Goal: Navigation & Orientation: Find specific page/section

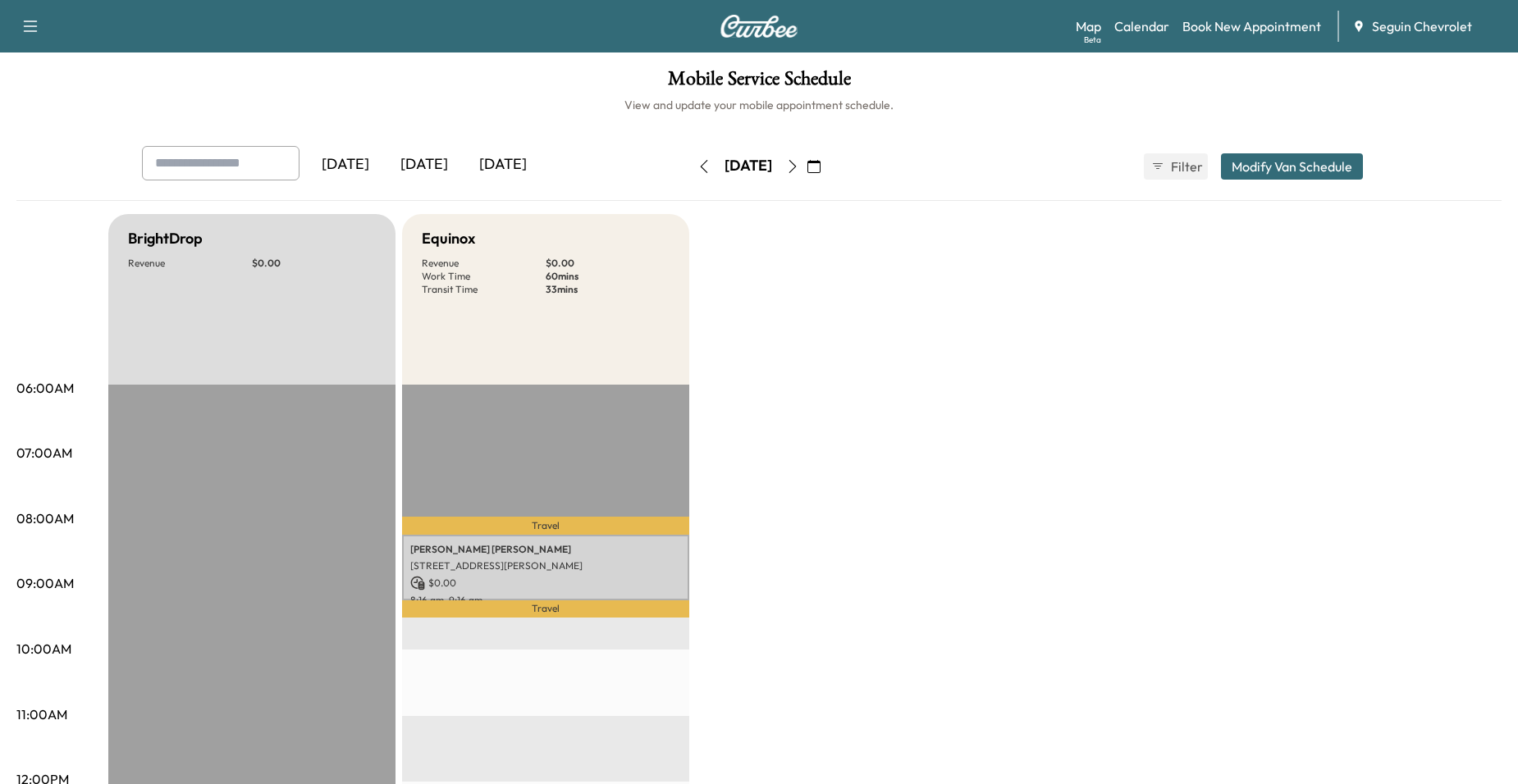
click at [690, 176] on button "button" at bounding box center [704, 166] width 28 height 26
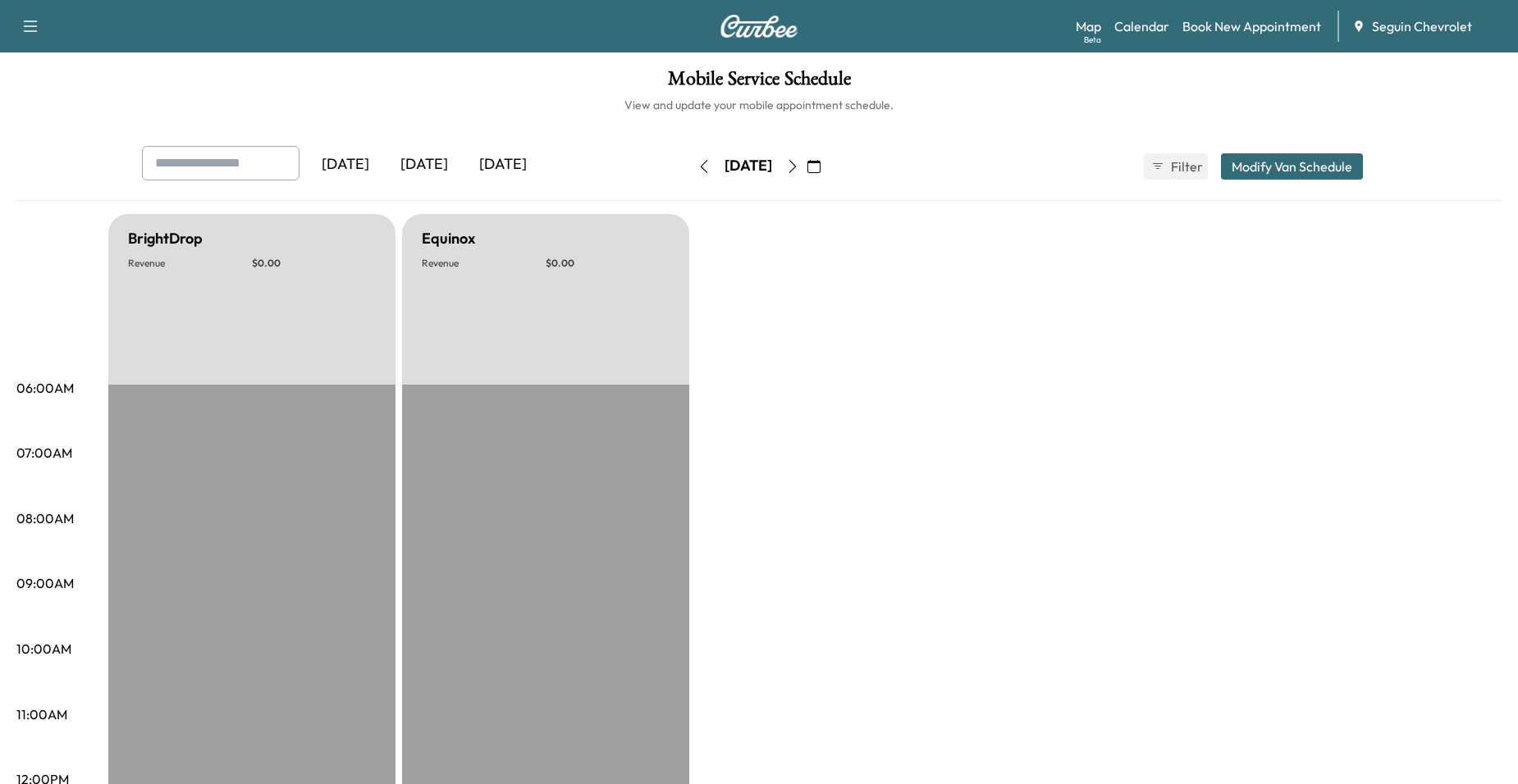
click at [690, 176] on button "button" at bounding box center [704, 166] width 28 height 26
click at [806, 175] on button "button" at bounding box center [792, 166] width 28 height 26
click at [828, 171] on button "button" at bounding box center [814, 166] width 28 height 26
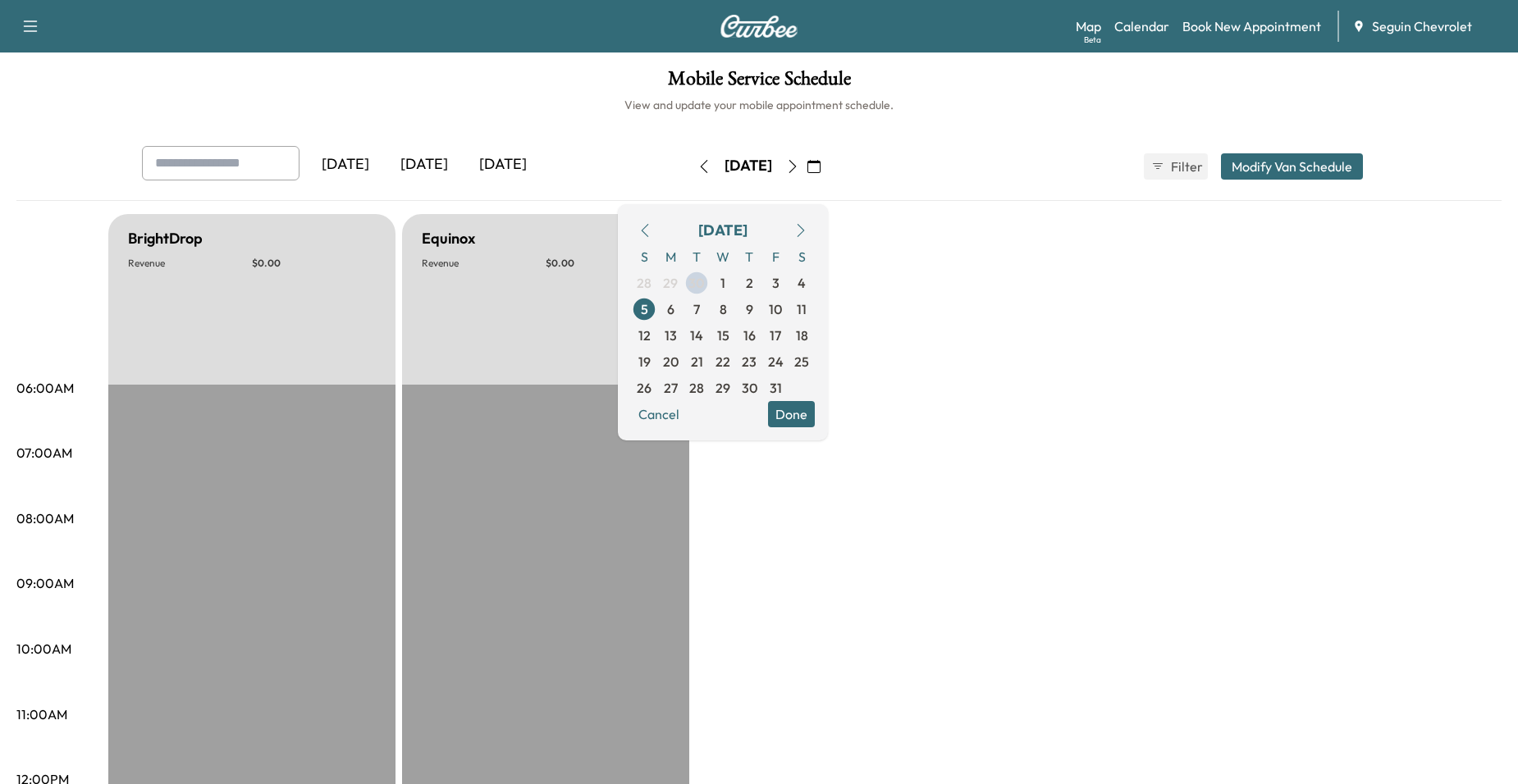
click at [828, 164] on button "button" at bounding box center [814, 166] width 28 height 26
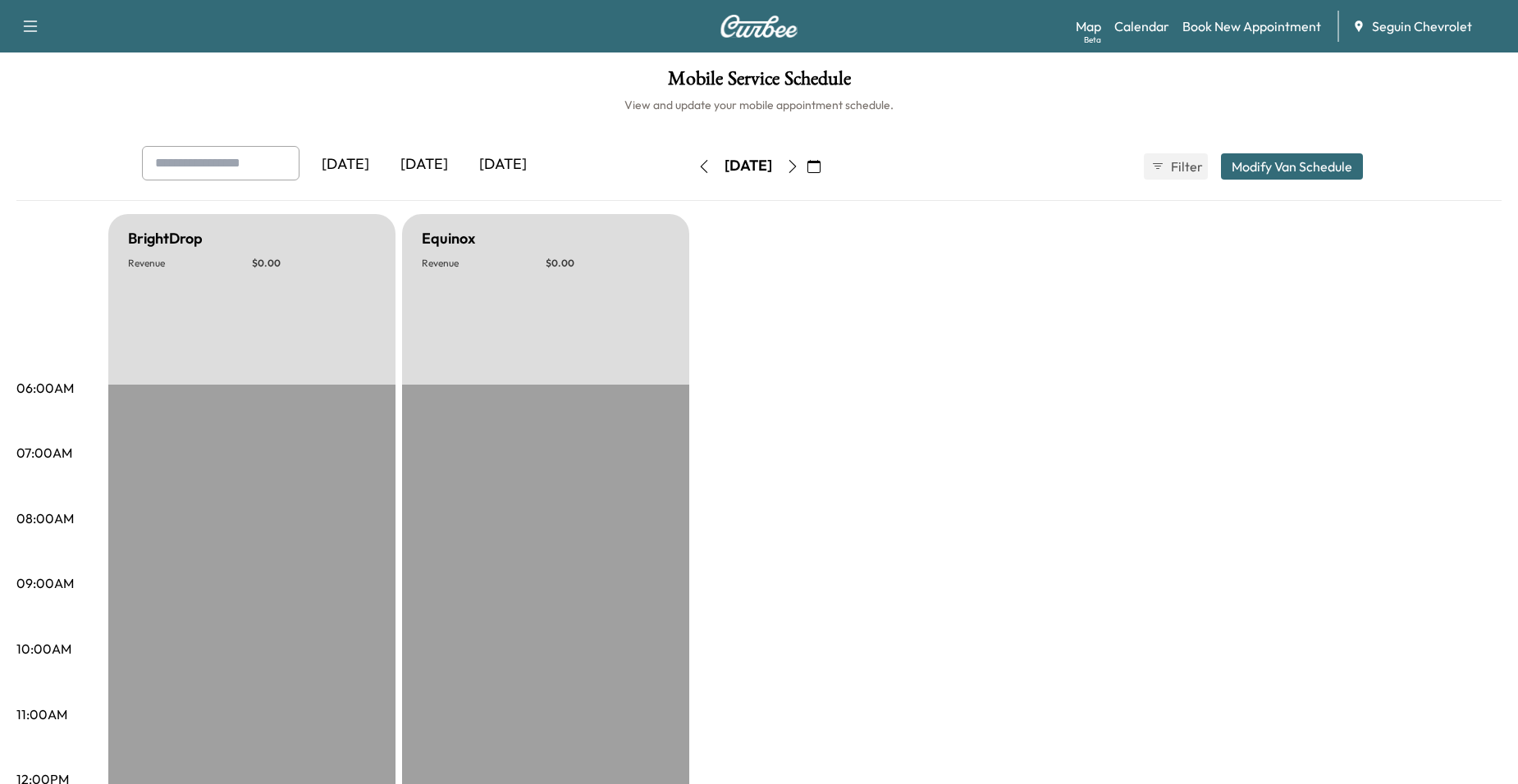
click at [821, 167] on icon "button" at bounding box center [813, 166] width 13 height 13
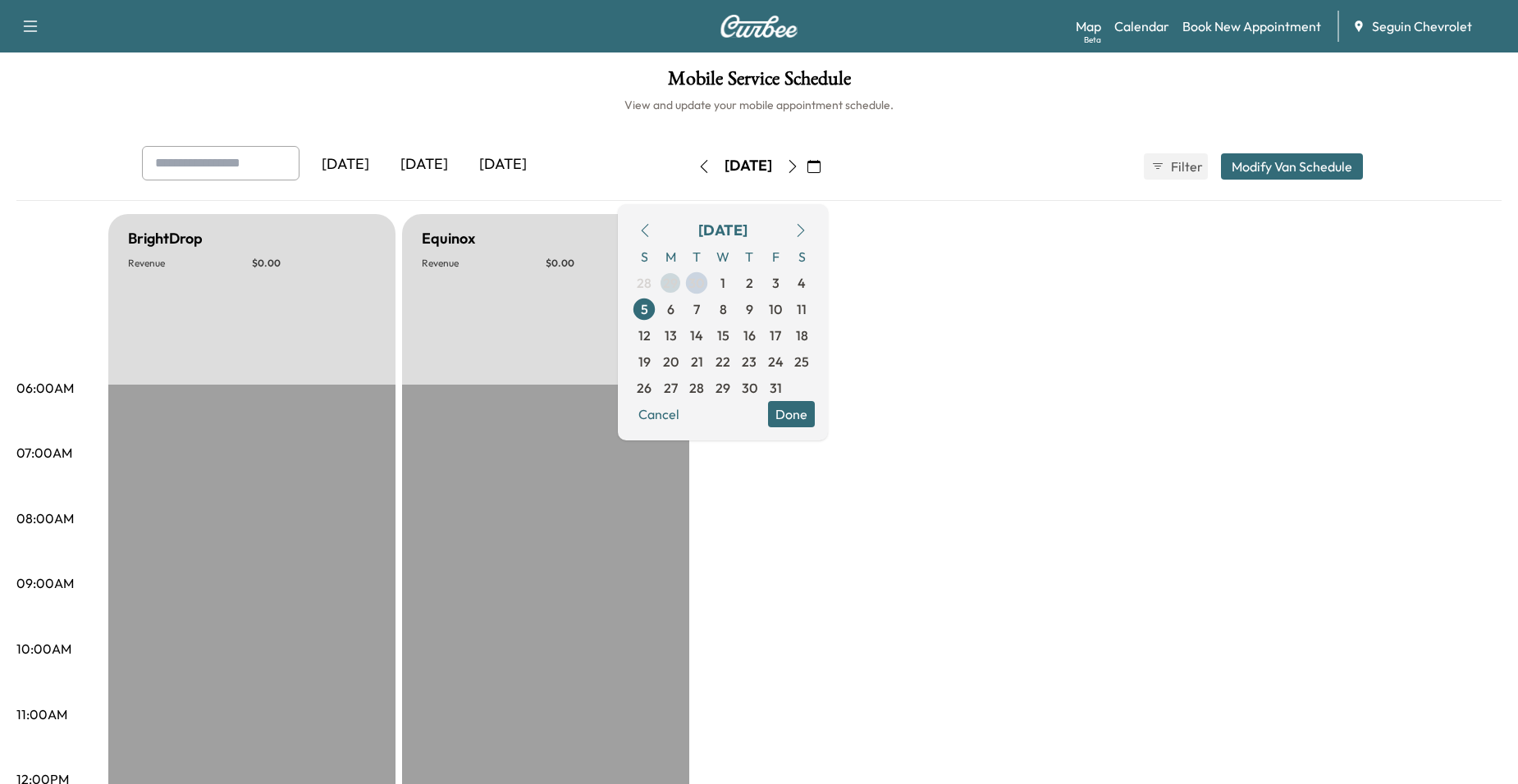
click at [705, 278] on span "30" at bounding box center [696, 283] width 16 height 20
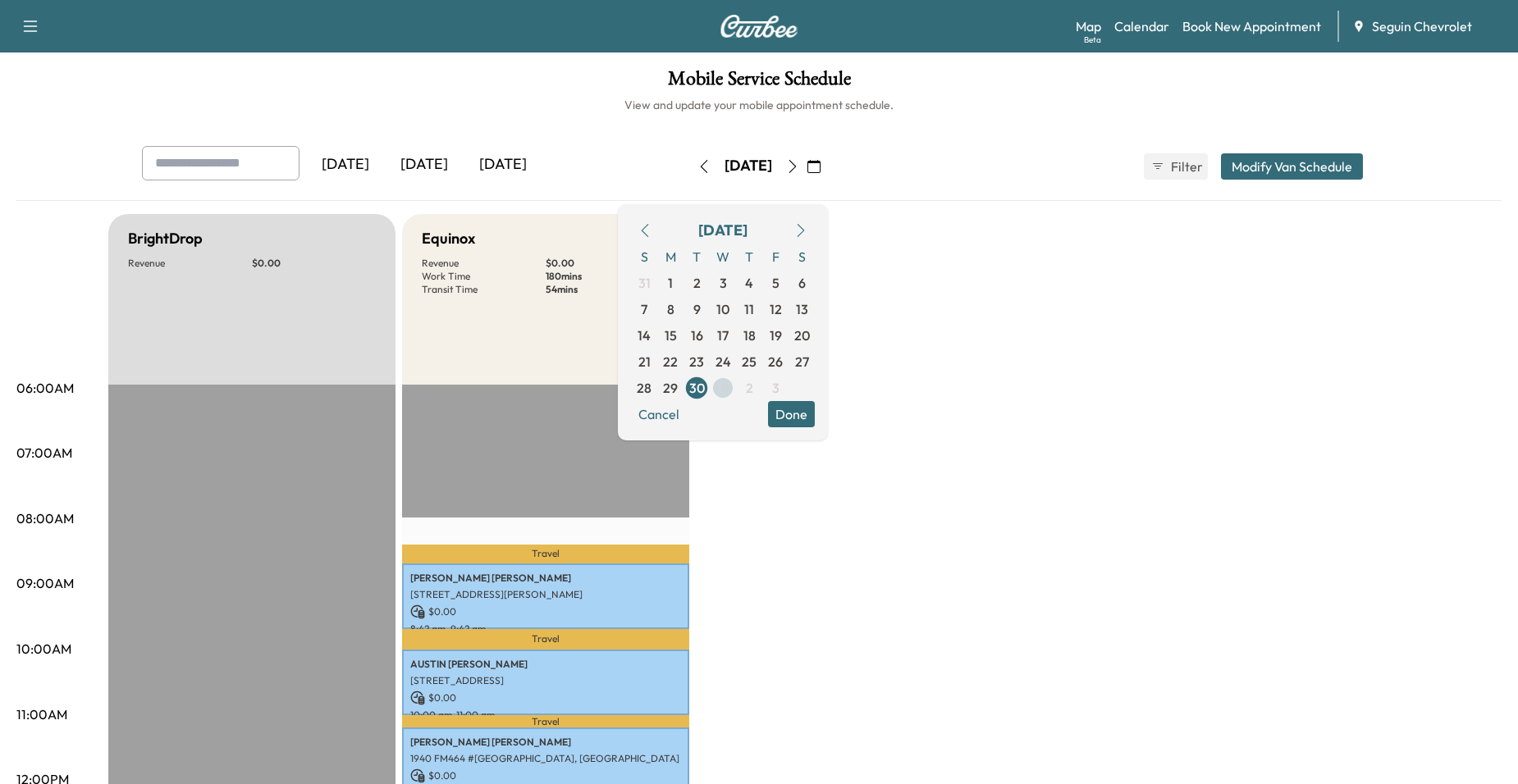
click at [725, 383] on span "1" at bounding box center [723, 388] width 5 height 20
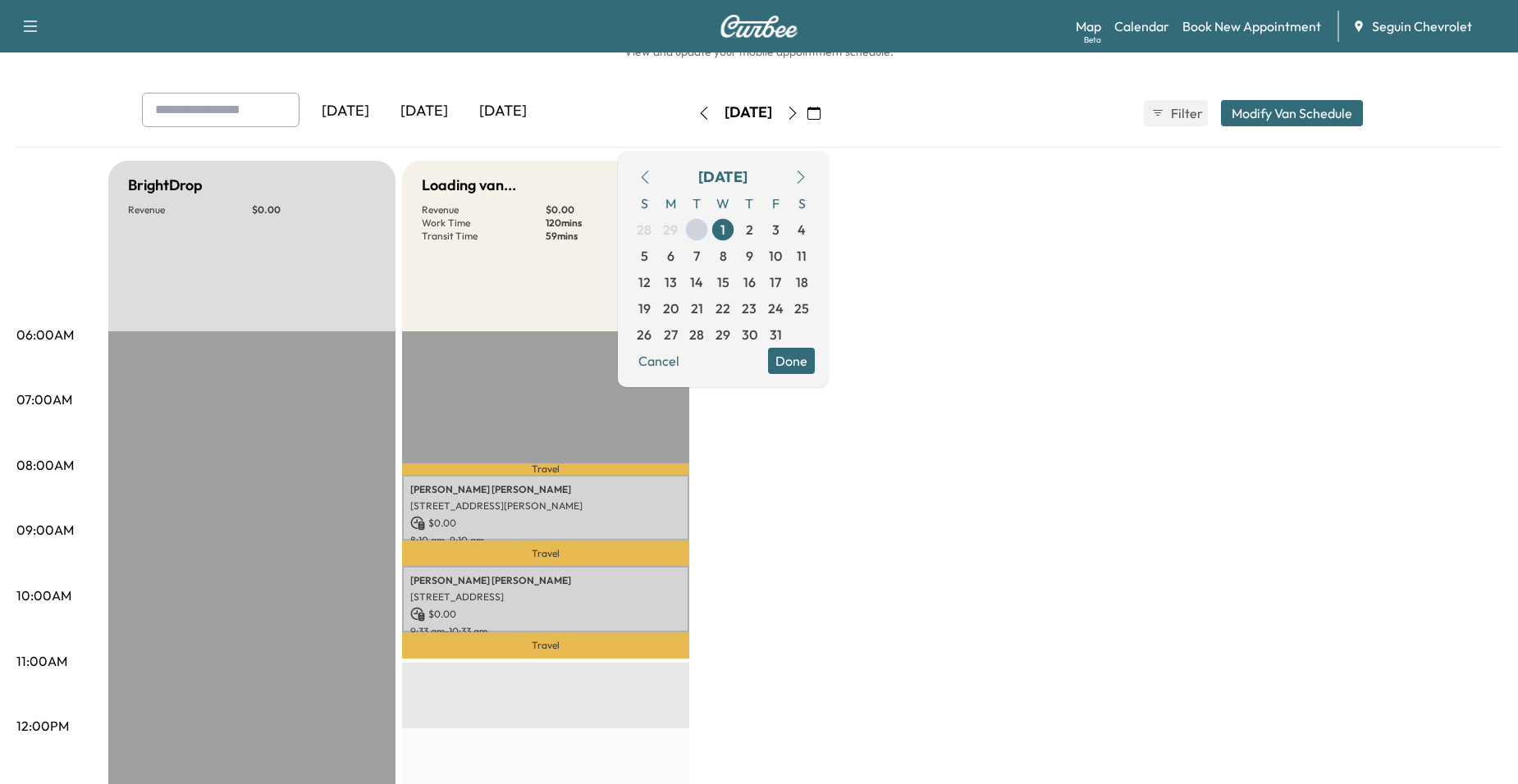
scroll to position [82, 0]
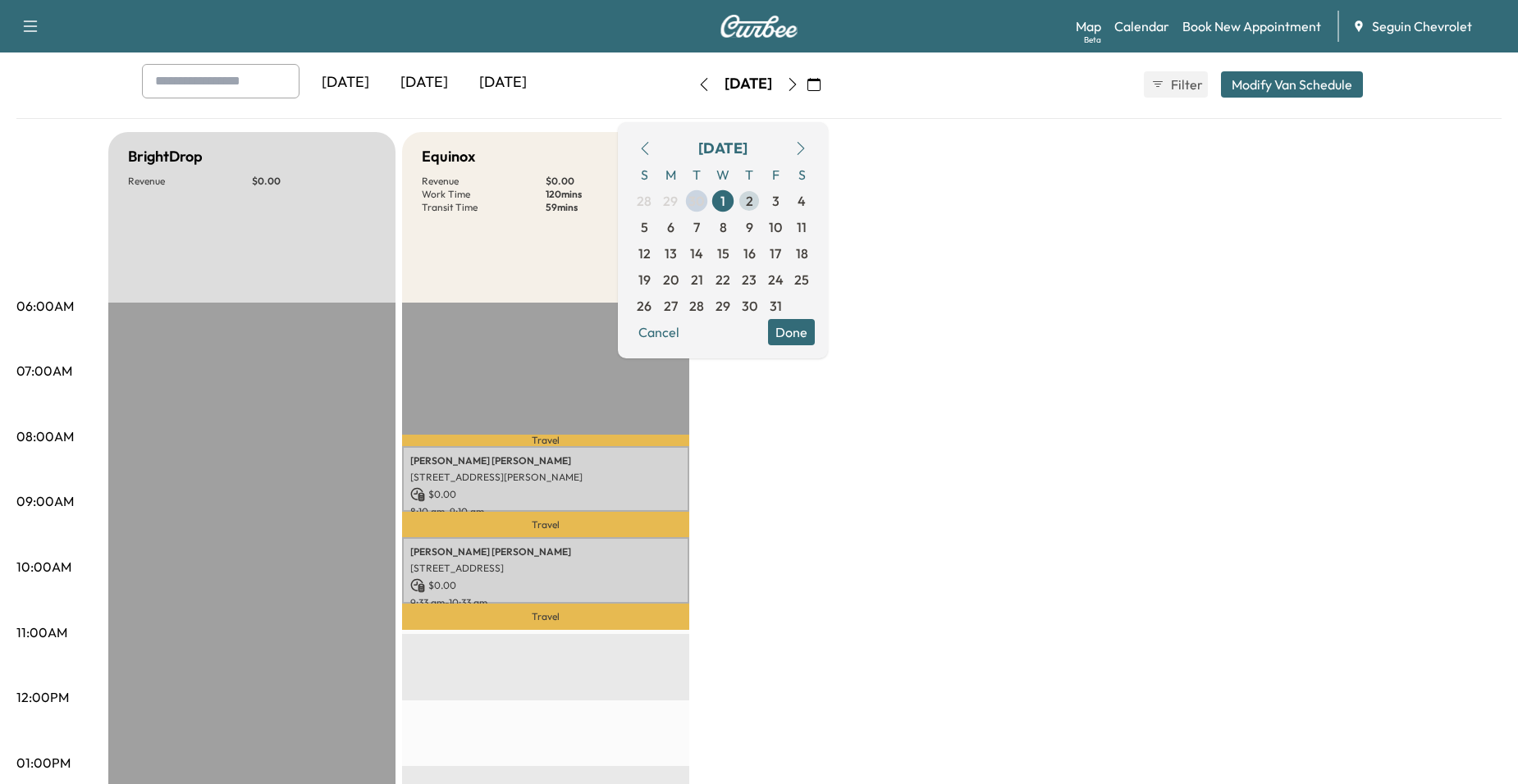
click at [753, 199] on span "2" at bounding box center [749, 200] width 8 height 20
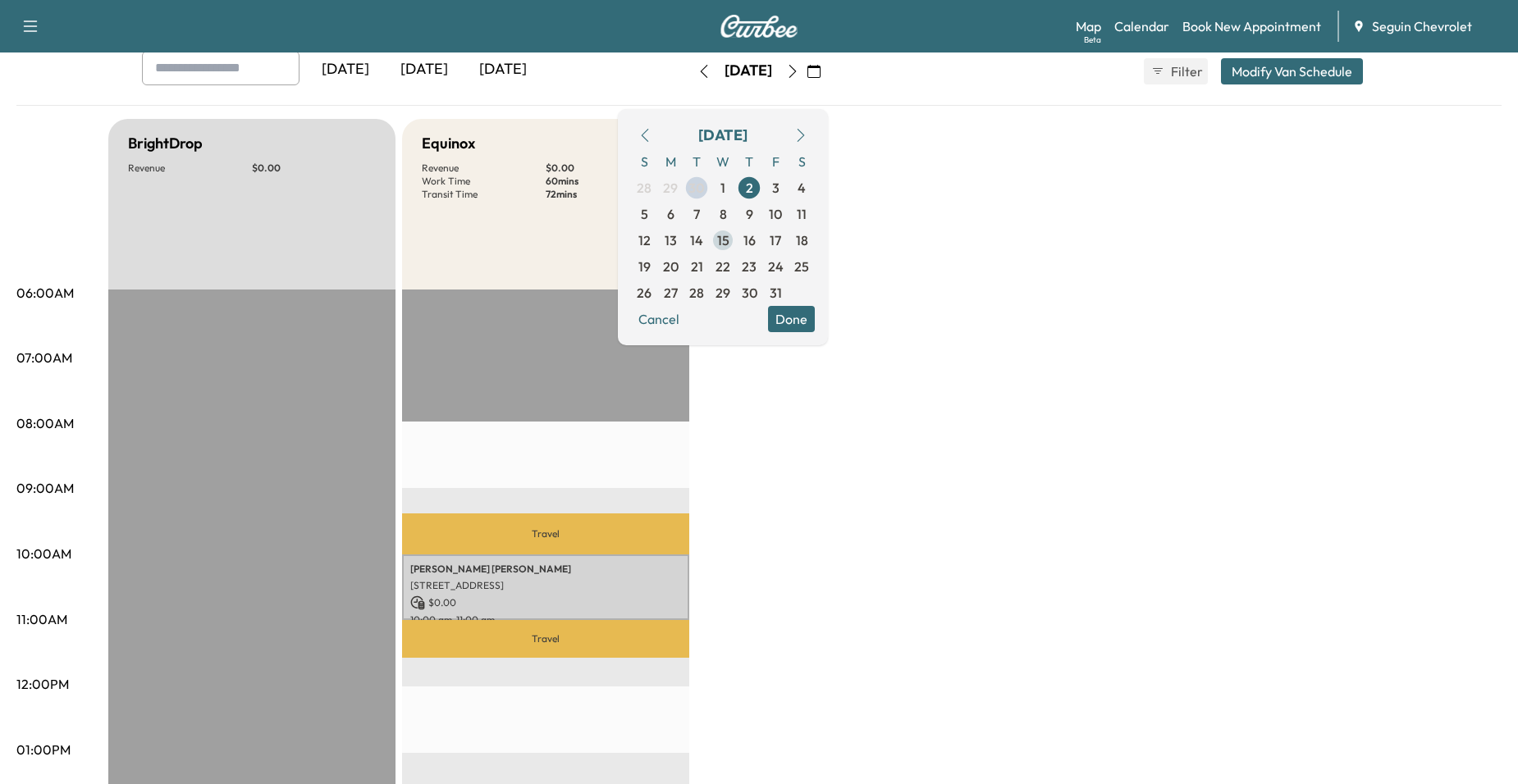
scroll to position [82, 0]
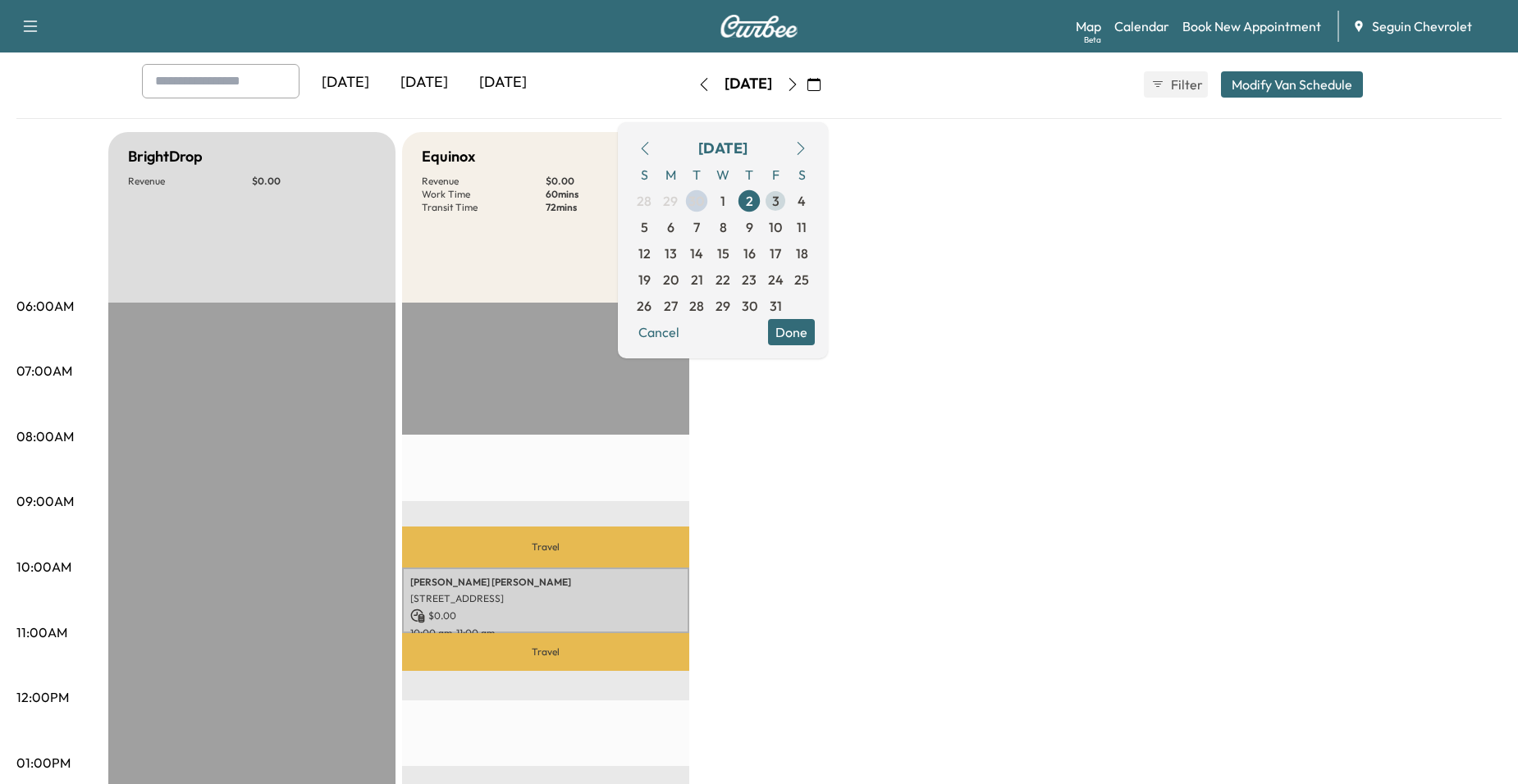
click at [779, 198] on span "3" at bounding box center [776, 200] width 8 height 20
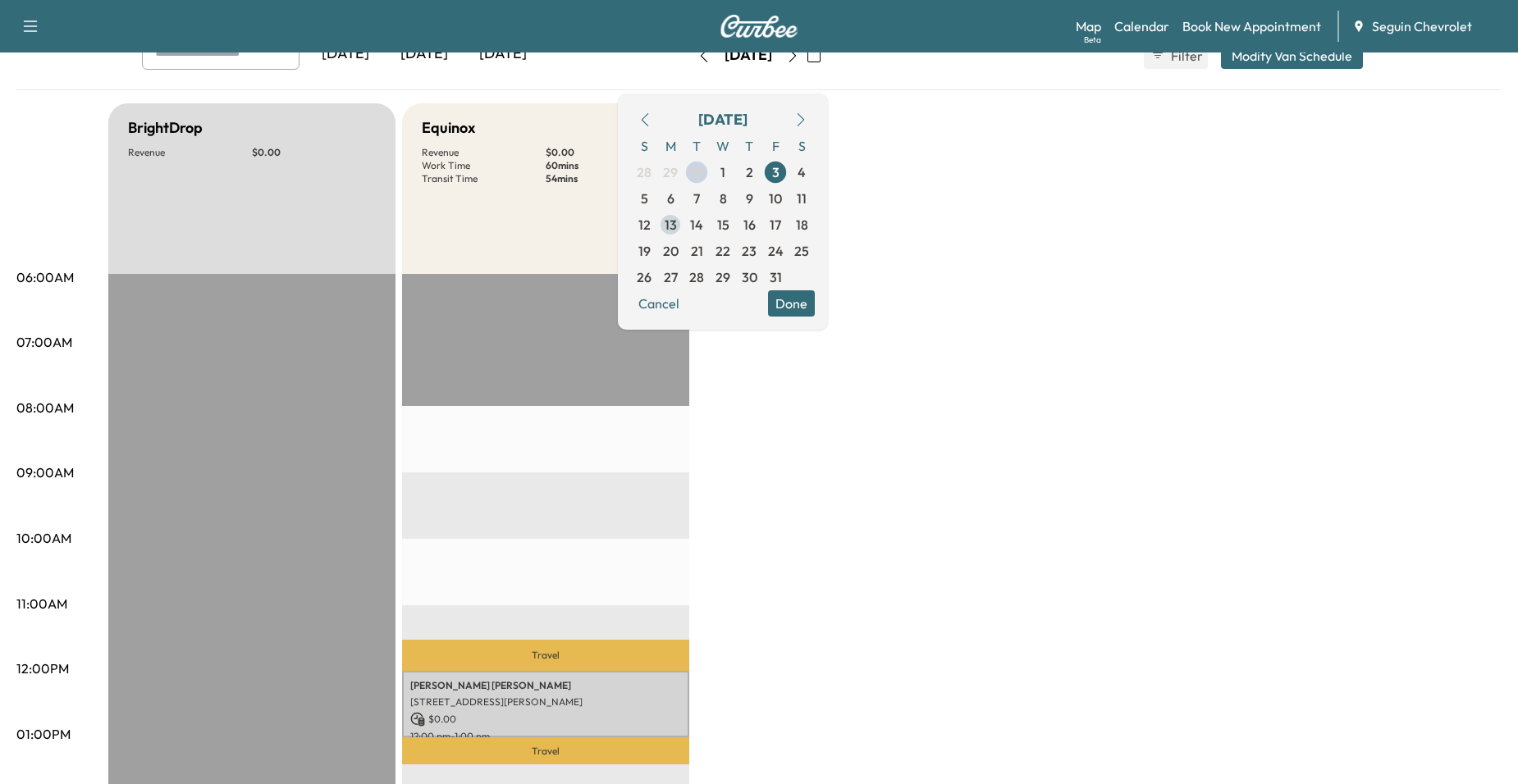
scroll to position [82, 0]
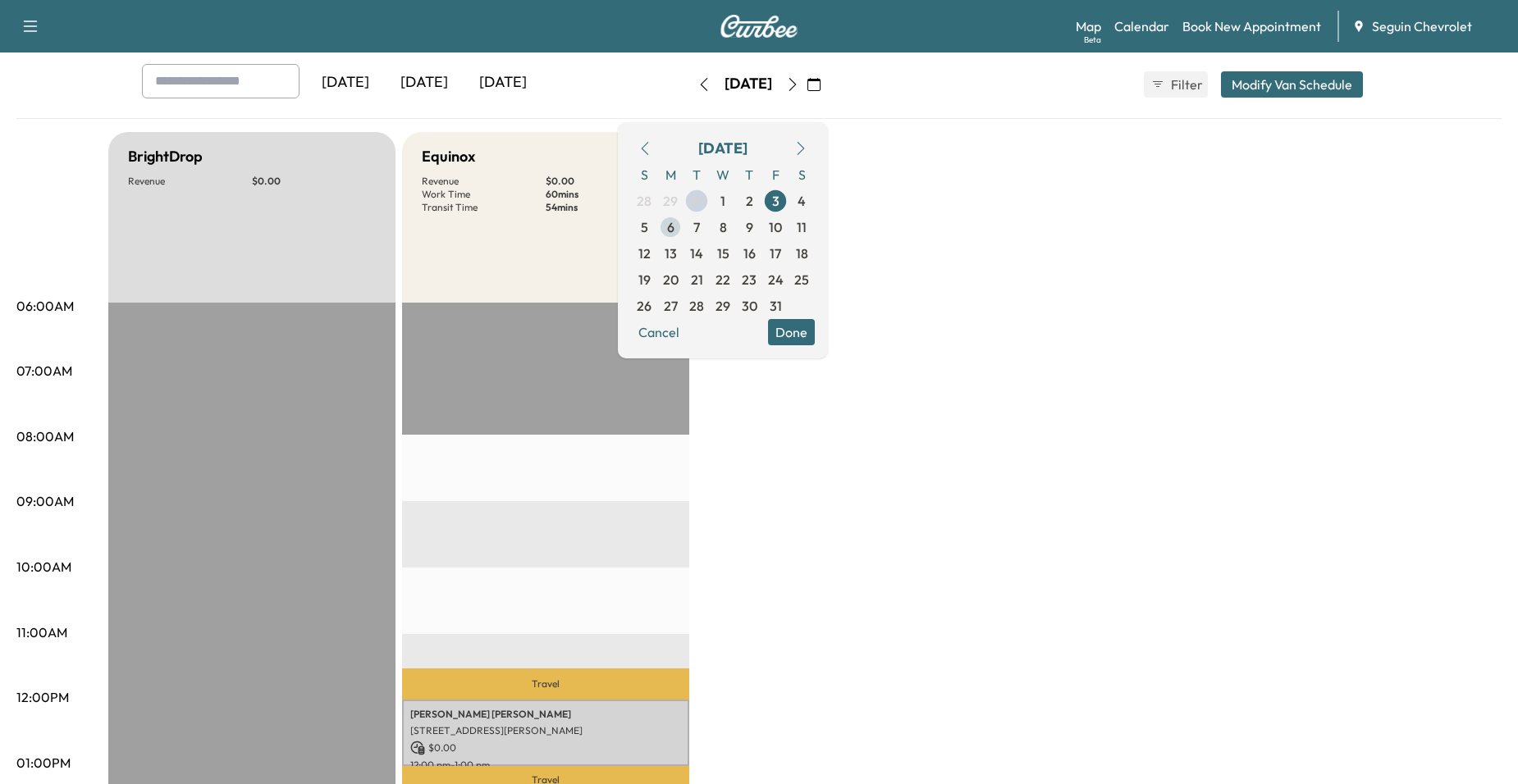
click at [684, 237] on span "6" at bounding box center [670, 227] width 26 height 26
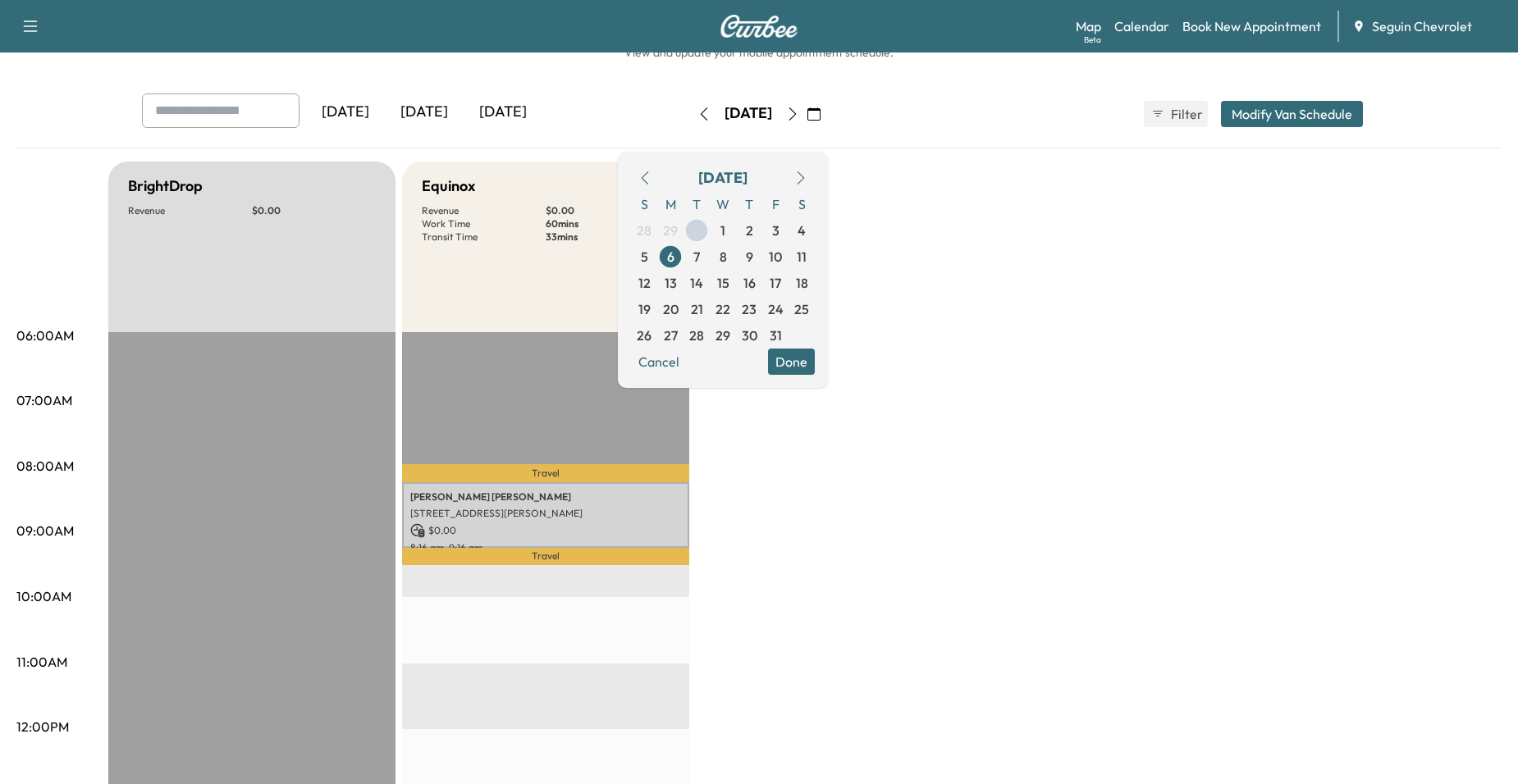
scroll to position [82, 0]
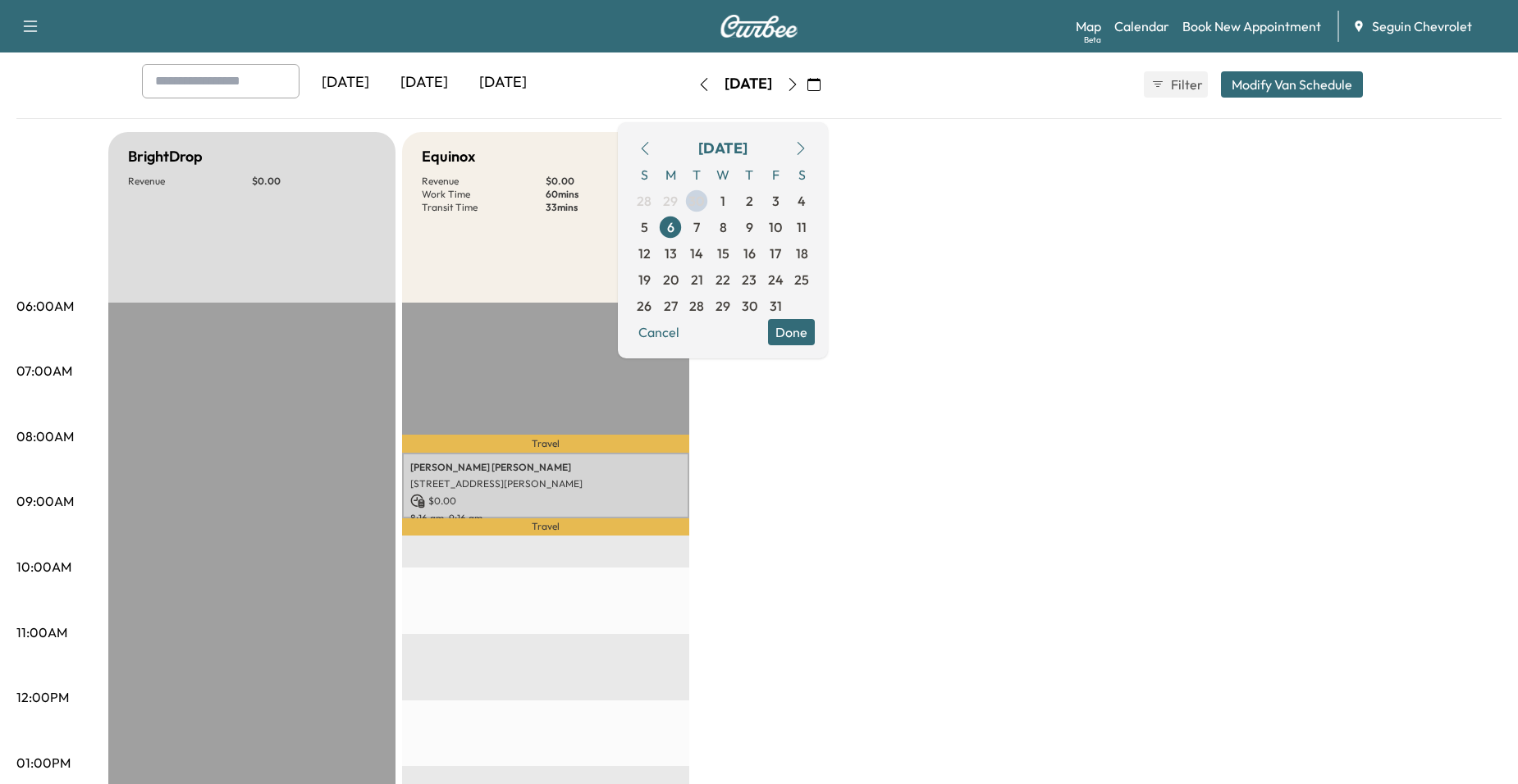
click at [700, 230] on span "7" at bounding box center [696, 227] width 7 height 20
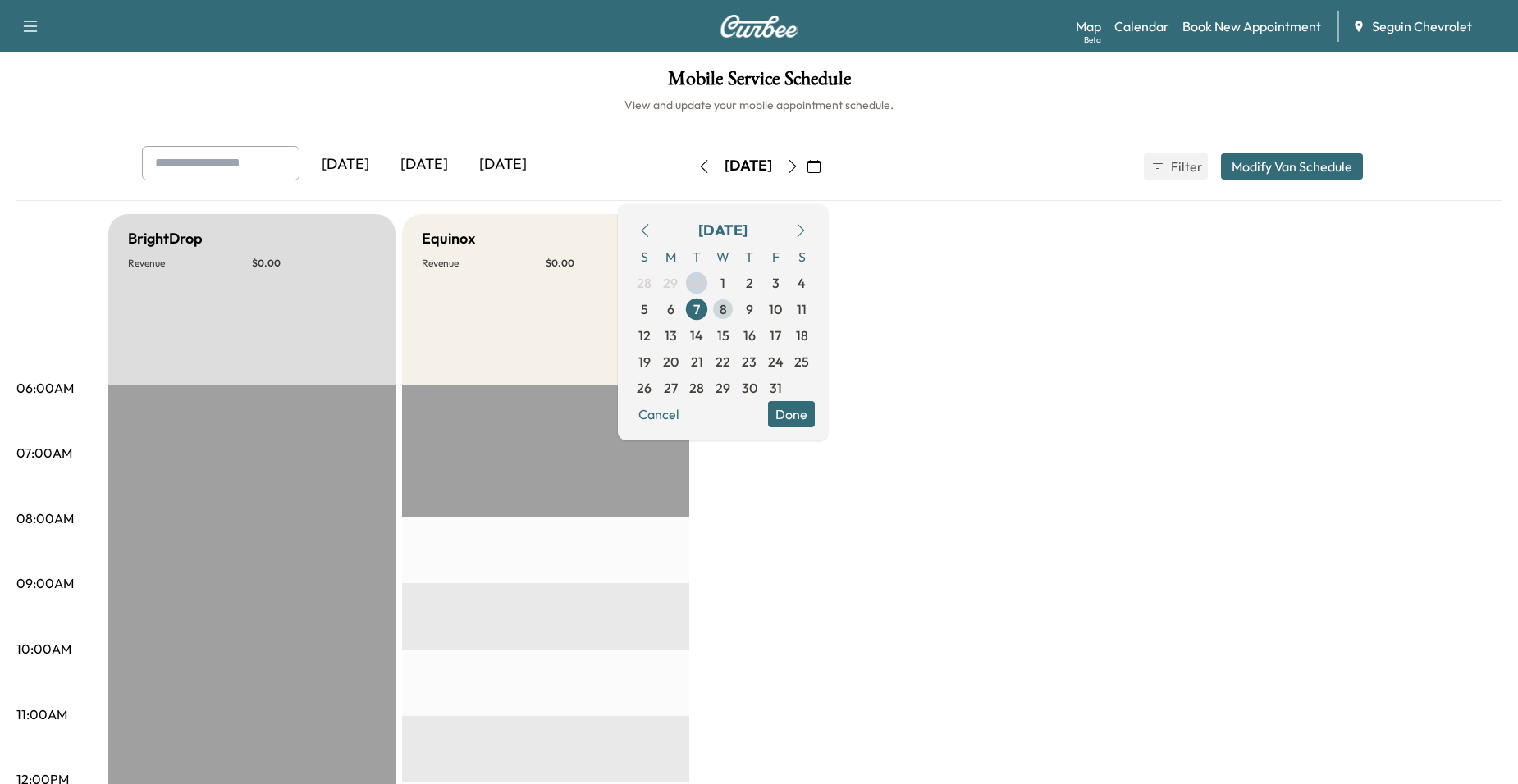
click at [736, 308] on span "8" at bounding box center [723, 308] width 26 height 26
click at [762, 308] on span "9" at bounding box center [748, 308] width 26 height 26
click at [782, 314] on span "10" at bounding box center [775, 308] width 13 height 20
click at [815, 406] on button "Done" at bounding box center [791, 414] width 47 height 26
